Goal: Find specific page/section: Find specific page/section

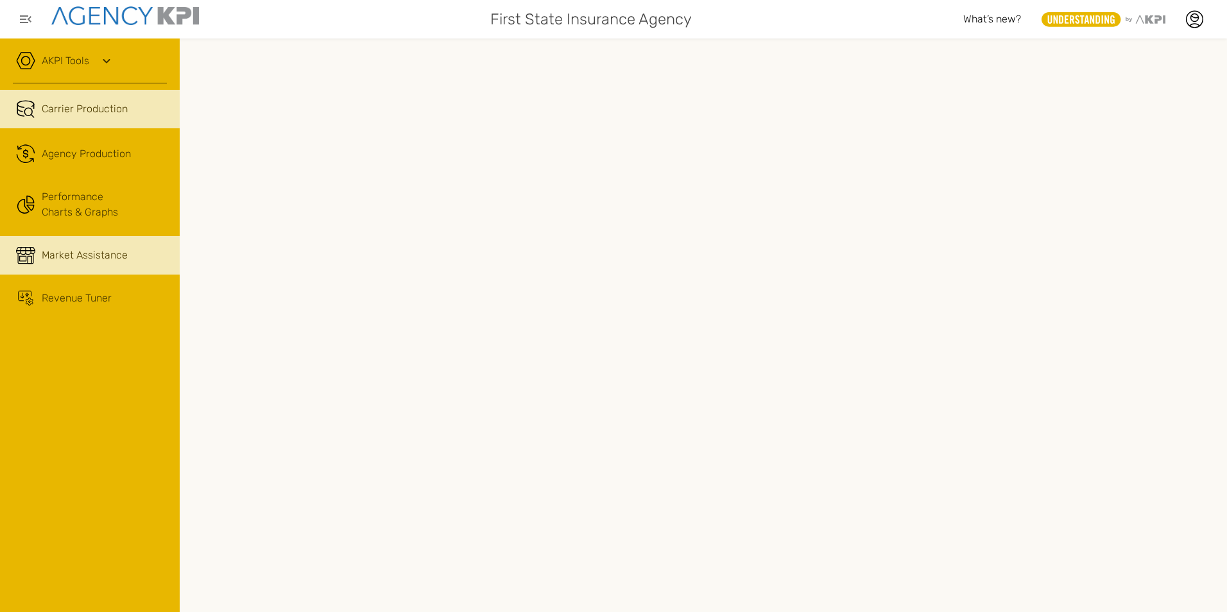
click at [91, 253] on span "Market Assistance" at bounding box center [85, 255] width 86 height 15
